Goal: Task Accomplishment & Management: Manage account settings

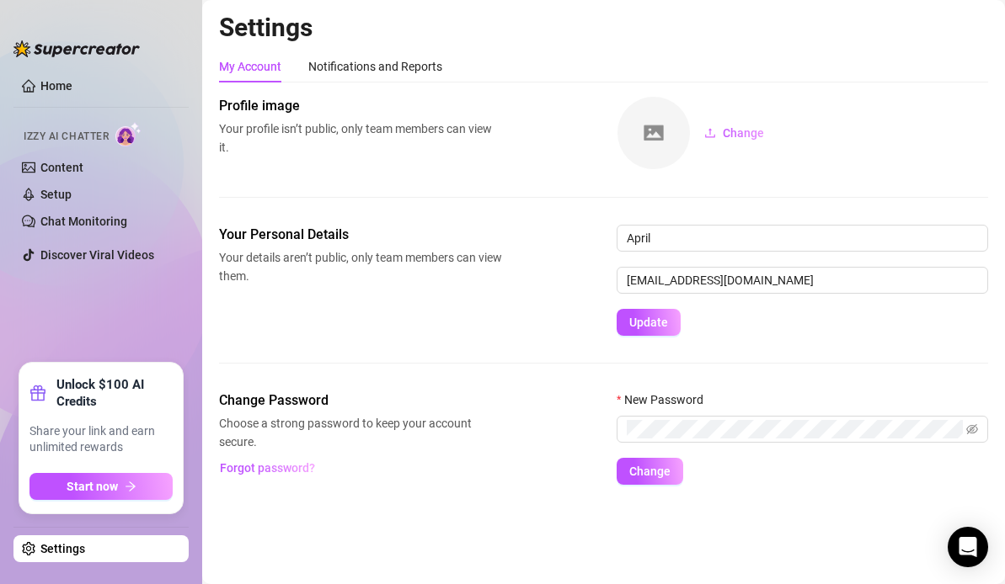
click at [85, 546] on link "Settings" at bounding box center [62, 548] width 45 height 13
click at [45, 550] on link "Settings" at bounding box center [62, 548] width 45 height 13
click at [46, 550] on link "Settings" at bounding box center [62, 548] width 45 height 13
click at [40, 548] on link "Settings" at bounding box center [62, 548] width 45 height 13
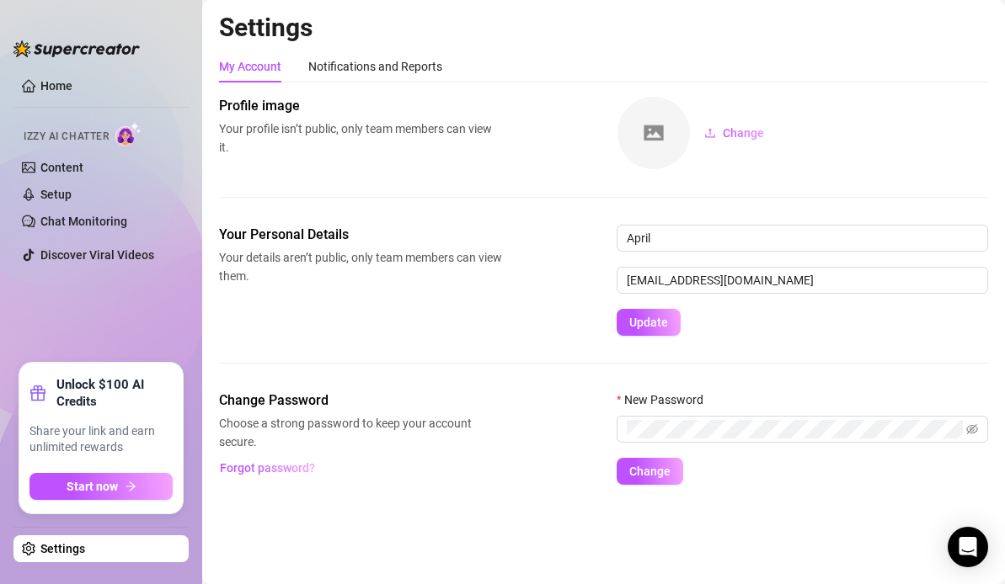
click at [40, 548] on link "Settings" at bounding box center [62, 548] width 45 height 13
click at [116, 312] on ul "Home Izzy AI Chatter Content Setup Chat Monitoring Discover Viral Videos" at bounding box center [100, 211] width 175 height 291
click at [85, 542] on link "Settings" at bounding box center [62, 548] width 45 height 13
click at [85, 551] on link "Settings" at bounding box center [62, 548] width 45 height 13
click at [85, 550] on link "Settings" at bounding box center [62, 548] width 45 height 13
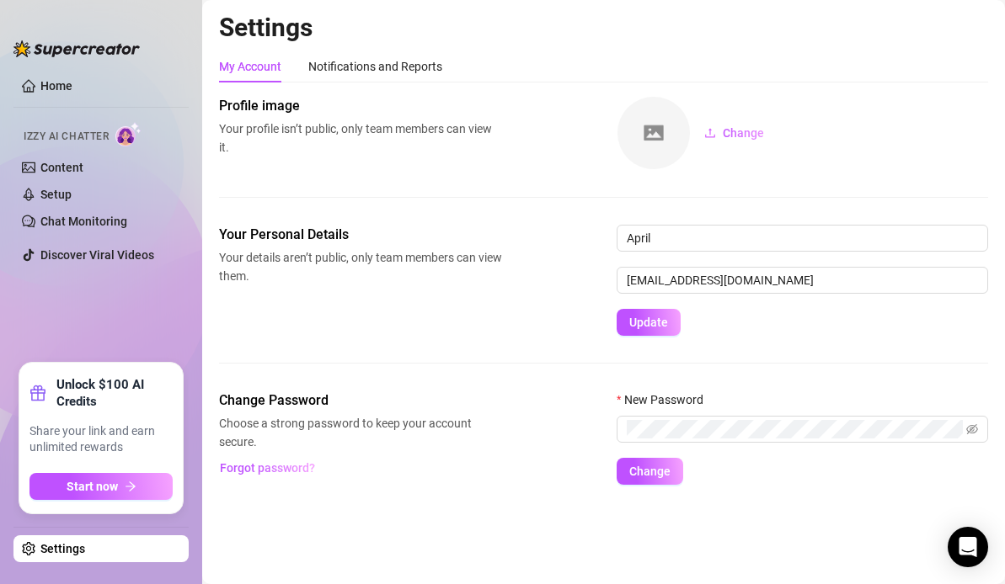
click at [77, 550] on link "Settings" at bounding box center [62, 548] width 45 height 13
click at [58, 82] on link "Home" at bounding box center [56, 85] width 32 height 13
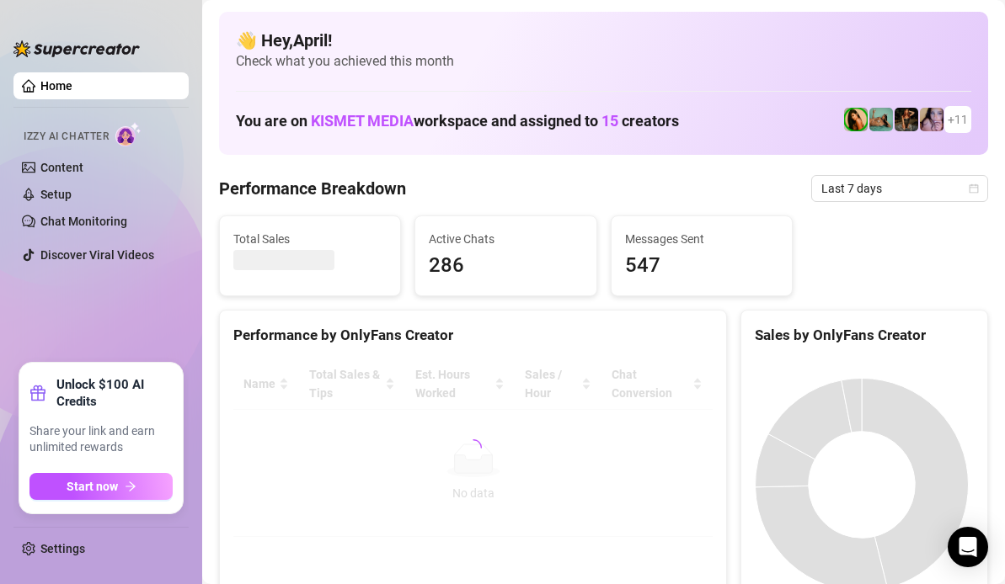
scroll to position [84, 0]
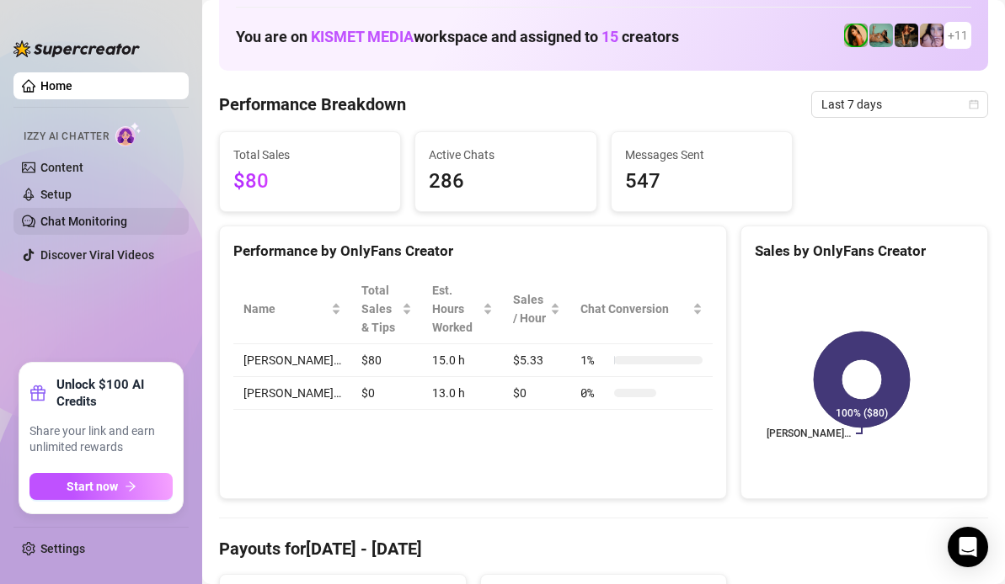
click at [70, 221] on link "Chat Monitoring" at bounding box center [83, 221] width 87 height 13
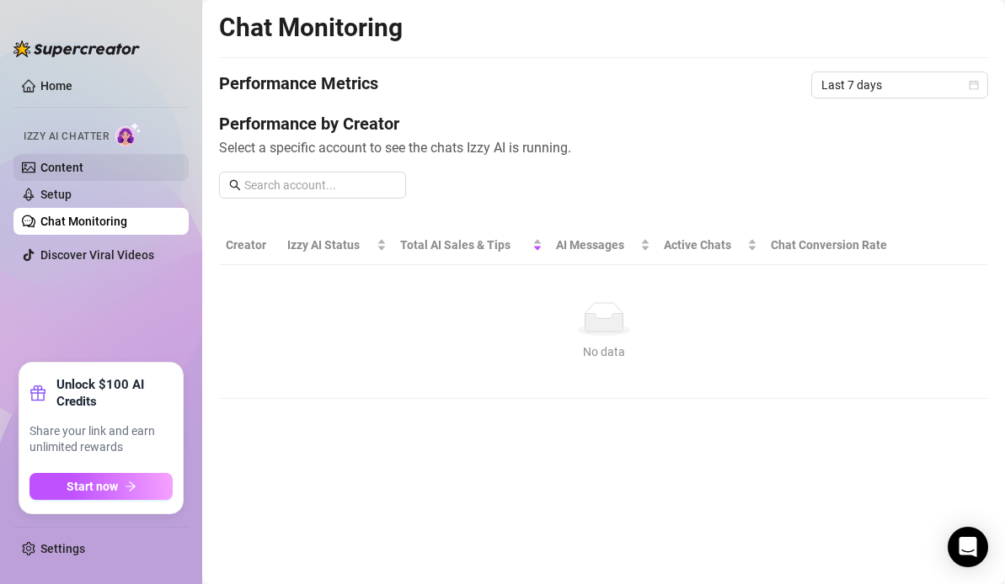
click at [59, 167] on link "Content" at bounding box center [61, 167] width 43 height 13
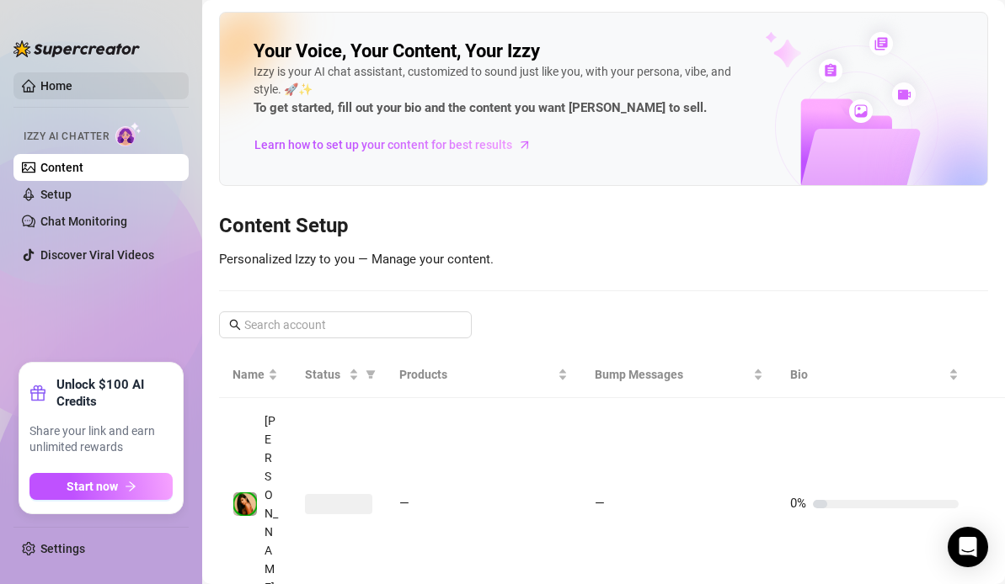
click at [40, 88] on link "Home" at bounding box center [56, 85] width 32 height 13
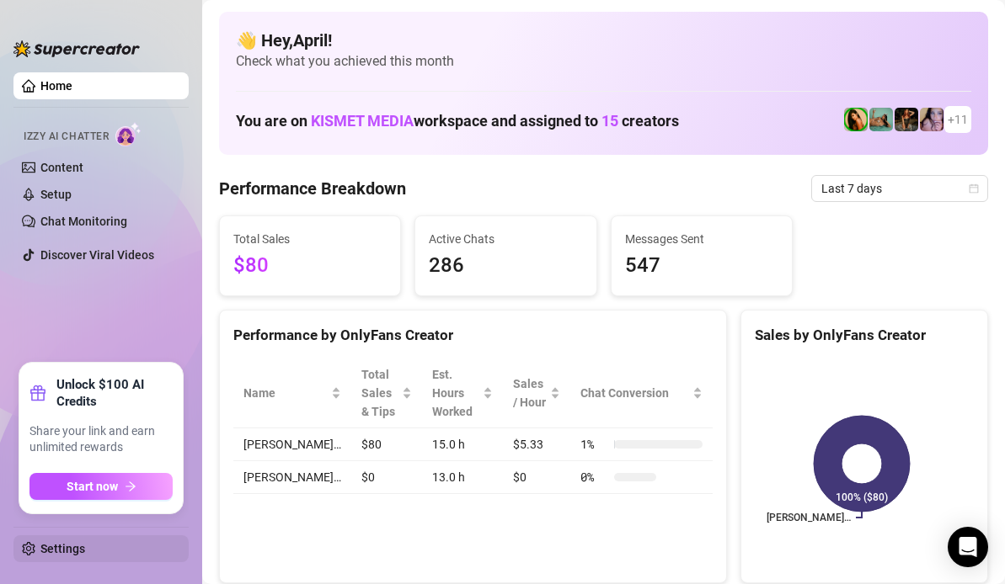
click at [45, 552] on link "Settings" at bounding box center [62, 548] width 45 height 13
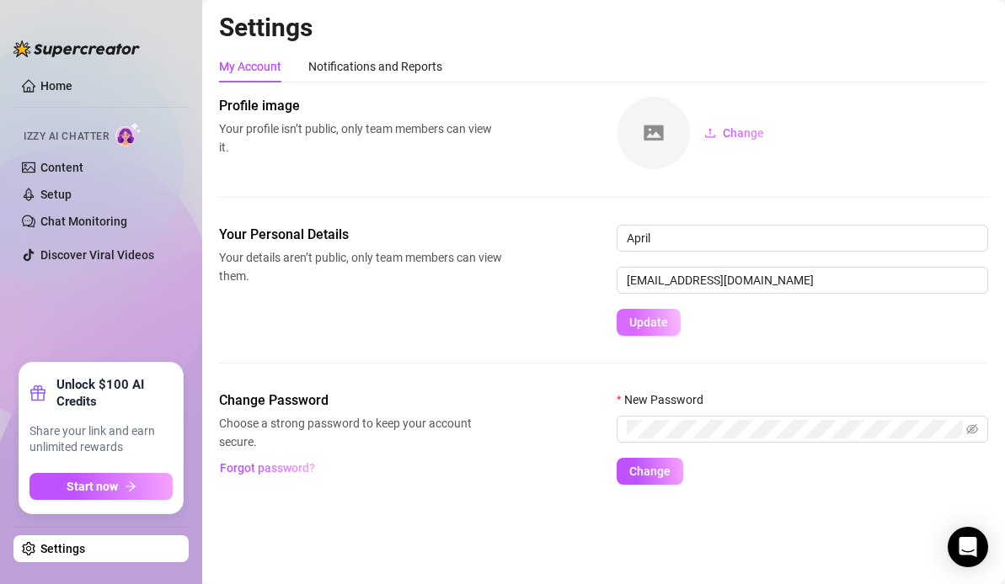
click at [649, 328] on span "Update" at bounding box center [648, 322] width 39 height 13
click at [626, 328] on button "Update" at bounding box center [648, 322] width 64 height 27
click at [40, 89] on link "Home" at bounding box center [56, 85] width 32 height 13
